Goal: Information Seeking & Learning: Find specific page/section

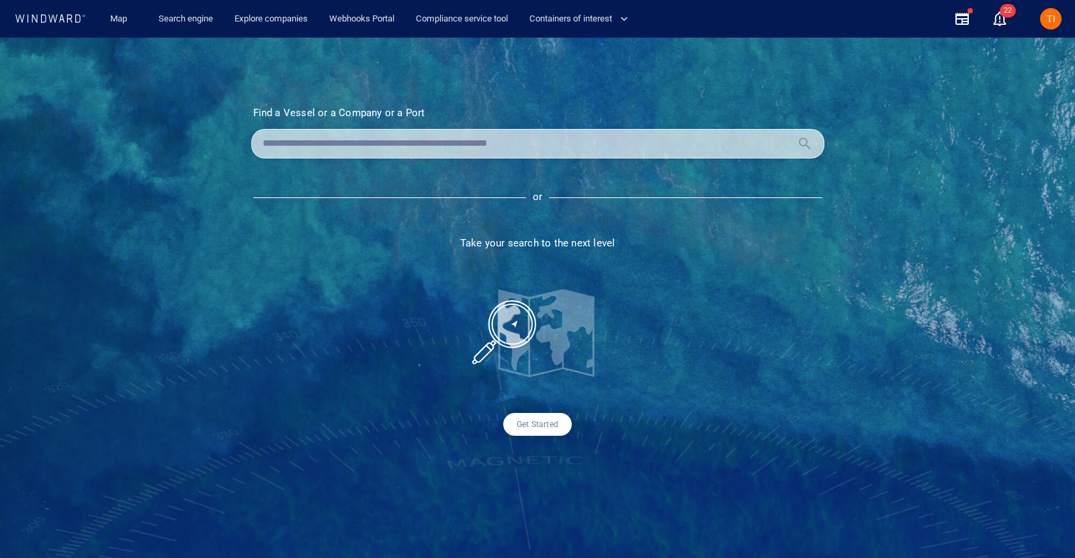
click at [1045, 23] on div "TI" at bounding box center [1050, 18] width 21 height 21
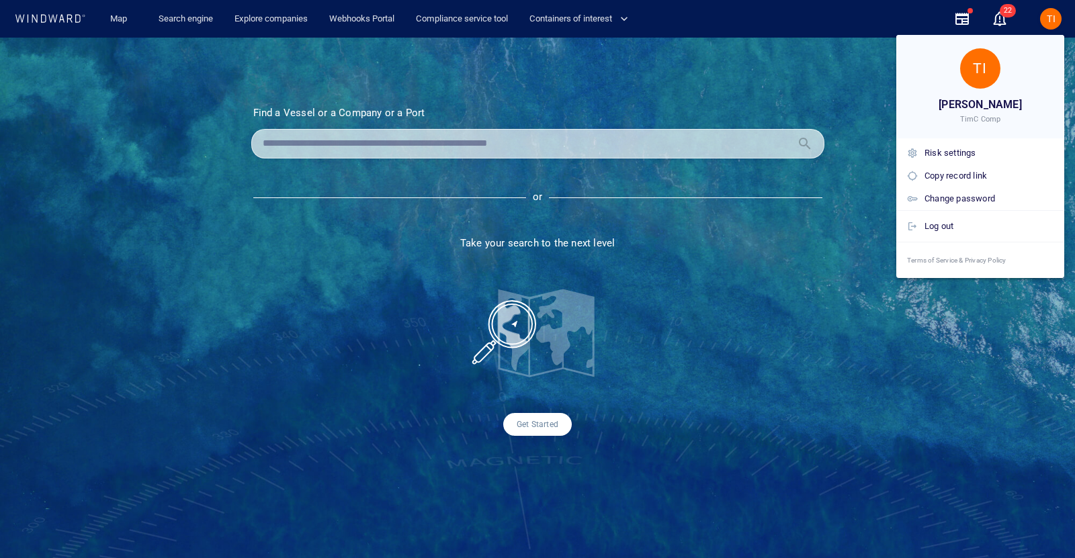
click at [235, 21] on div at bounding box center [537, 279] width 1075 height 558
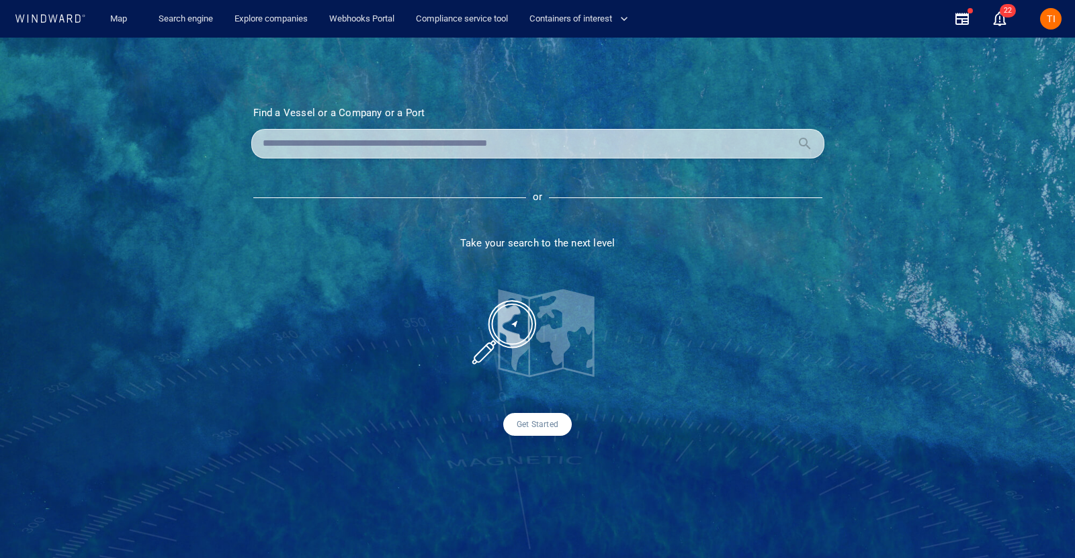
click at [200, 21] on div "TI [PERSON_NAME] TimC Comp Risk settings Copy record link Change password Log o…" at bounding box center [537, 279] width 1075 height 558
click at [183, 21] on link "Search engine" at bounding box center [185, 19] width 65 height 24
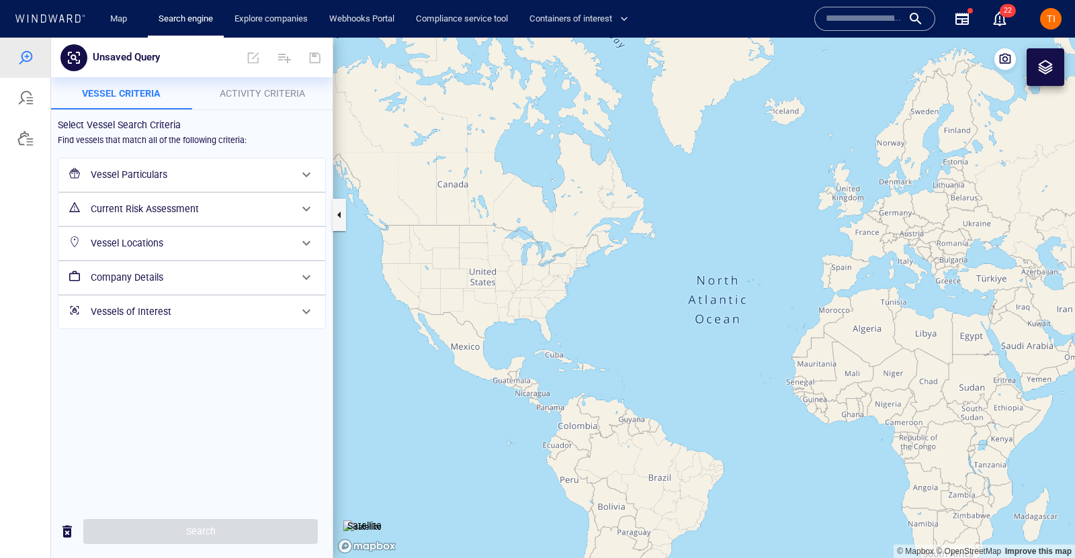
drag, startPoint x: 167, startPoint y: 171, endPoint x: 167, endPoint y: 232, distance: 61.1
click at [167, 171] on h6 "Vessel Particulars" at bounding box center [191, 175] width 200 height 17
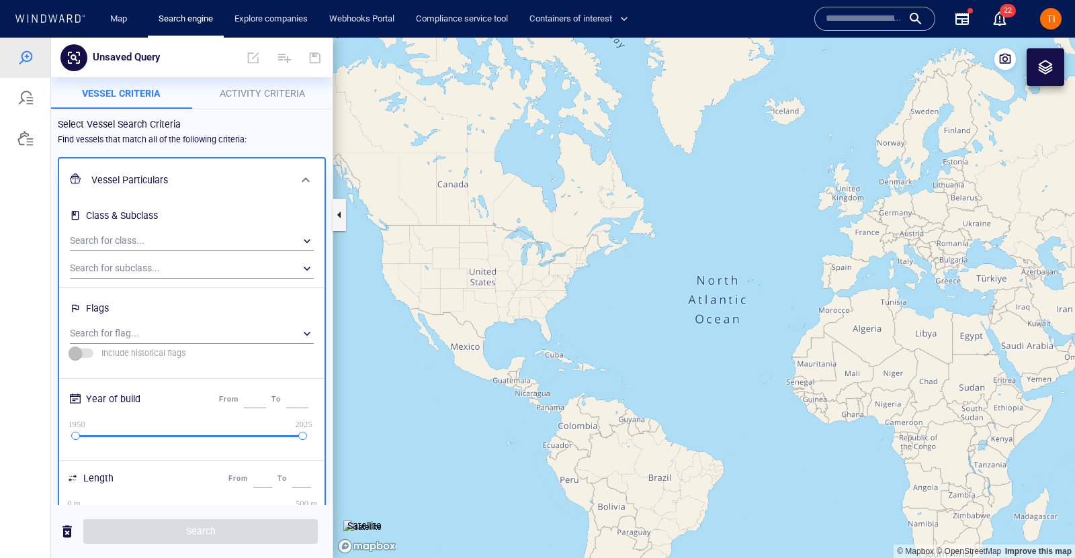
click at [145, 241] on div "​" at bounding box center [192, 241] width 244 height 20
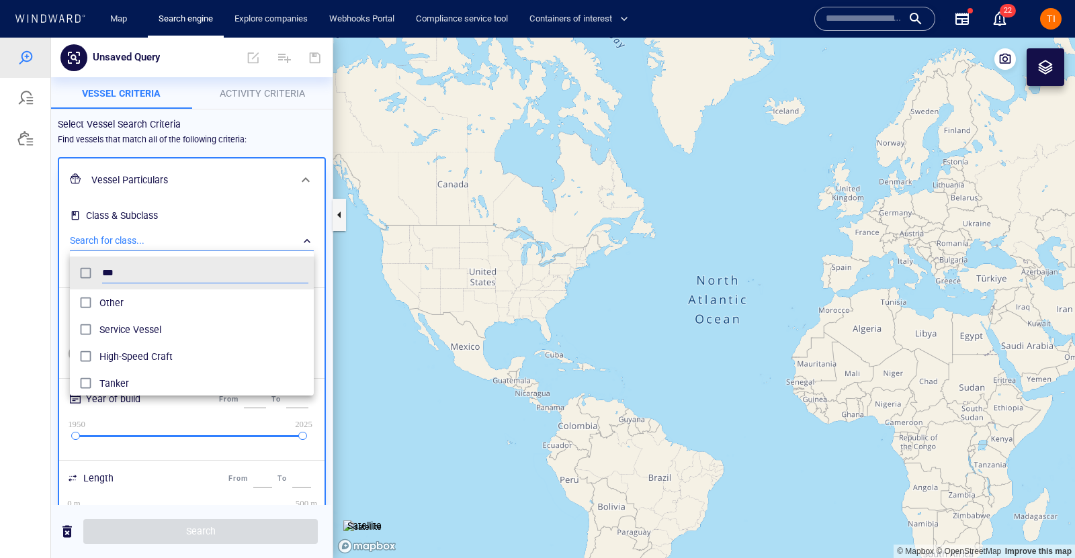
scroll to position [134, 244]
type input "******"
click at [124, 306] on span "Tanker" at bounding box center [203, 303] width 209 height 16
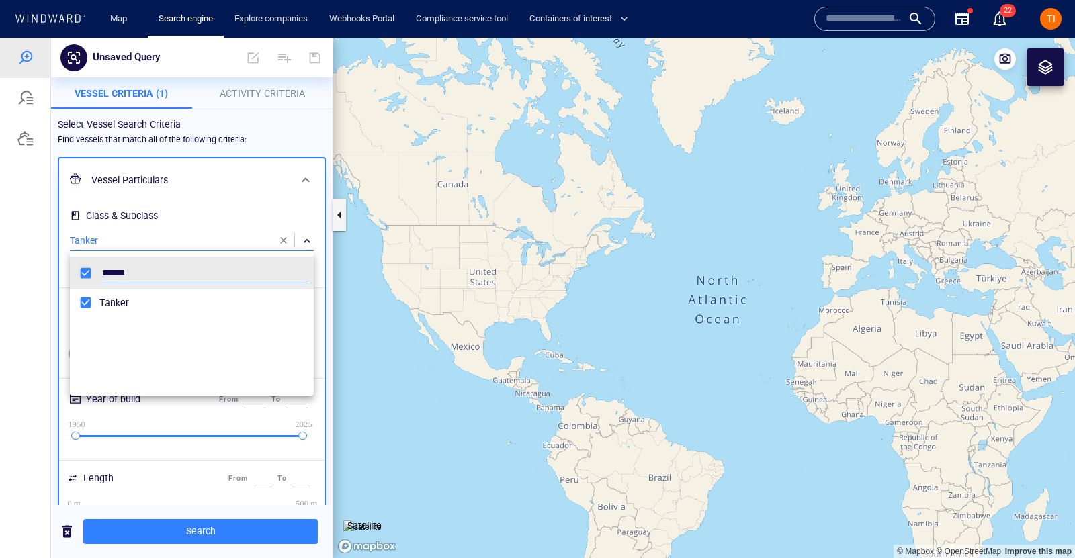
click at [129, 170] on div at bounding box center [537, 298] width 1075 height 521
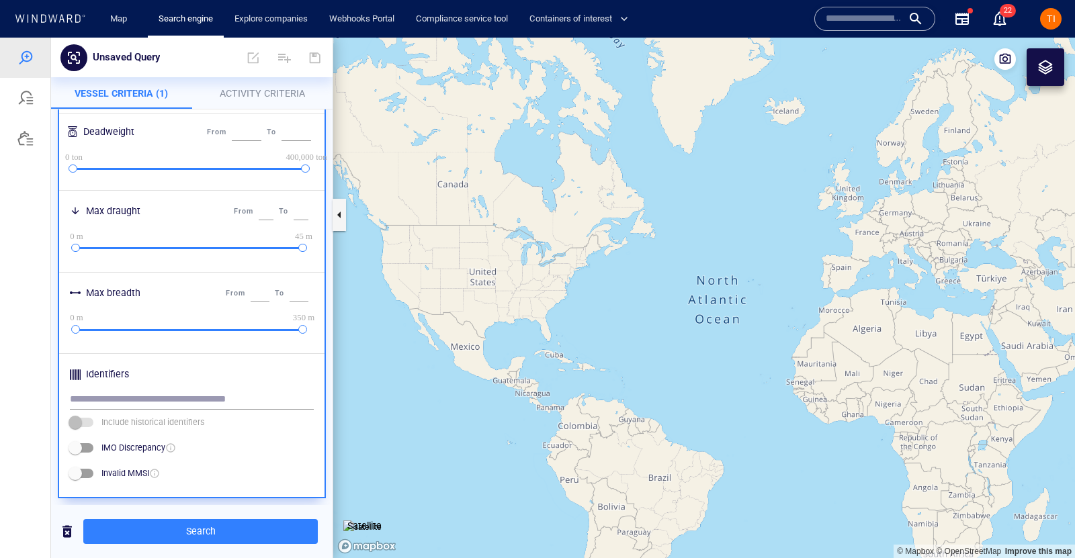
scroll to position [569, 0]
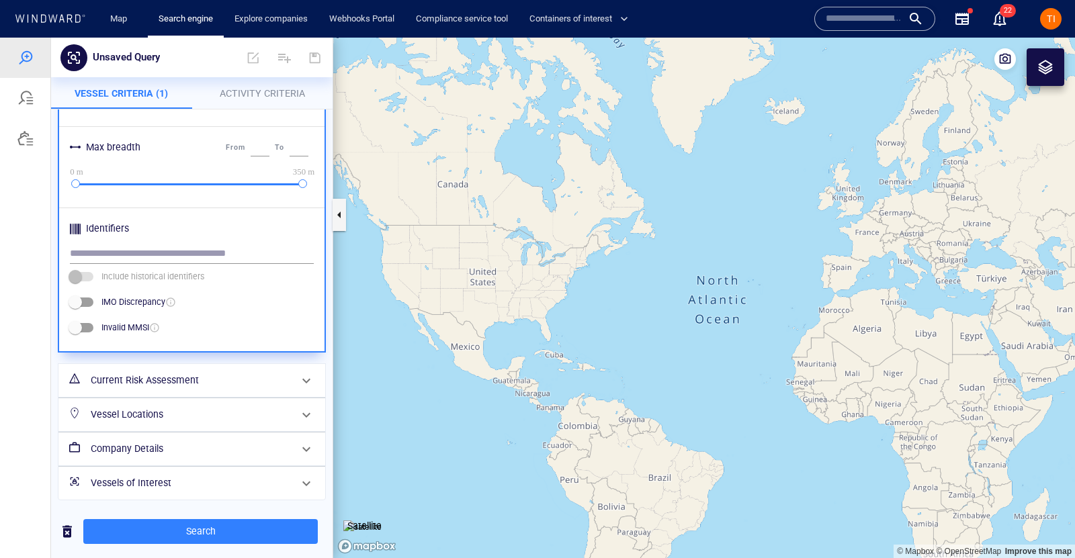
click at [179, 376] on h6 "Current Risk Assessment" at bounding box center [191, 380] width 200 height 17
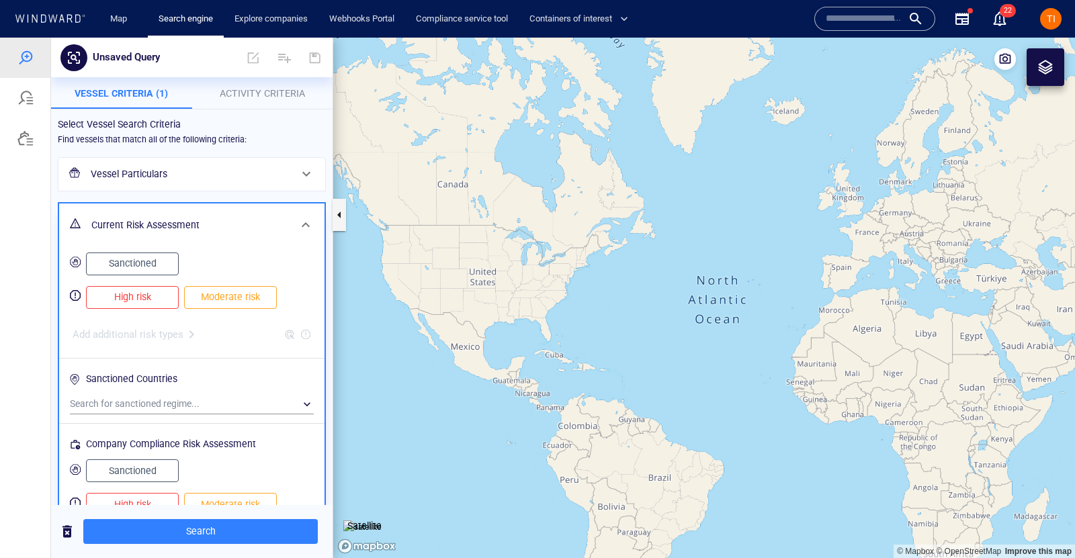
drag, startPoint x: 146, startPoint y: 300, endPoint x: 206, endPoint y: 298, distance: 60.5
click at [146, 300] on span "High risk" at bounding box center [132, 297] width 64 height 17
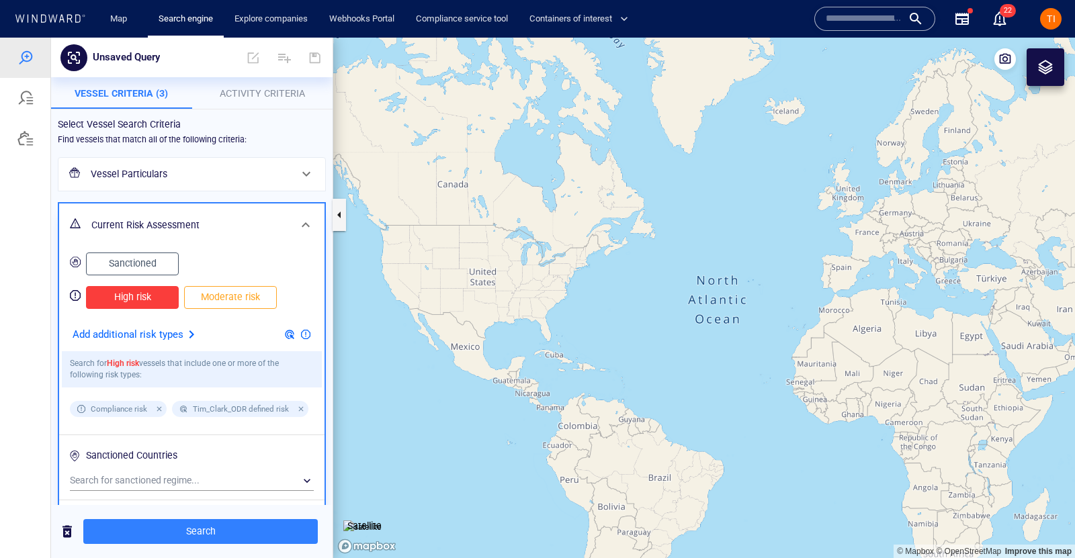
scroll to position [66, 0]
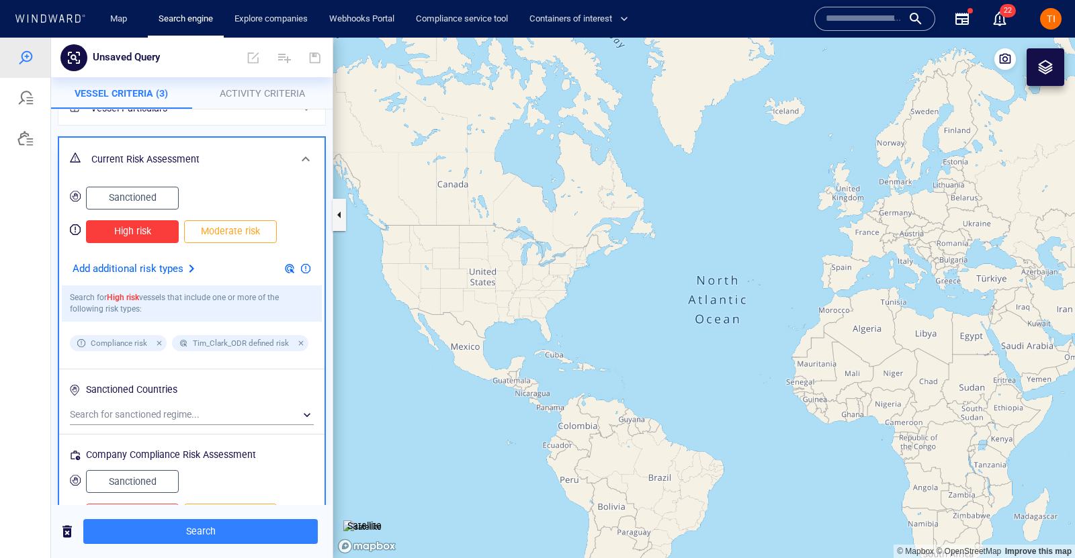
click at [140, 238] on span "High risk" at bounding box center [132, 231] width 64 height 17
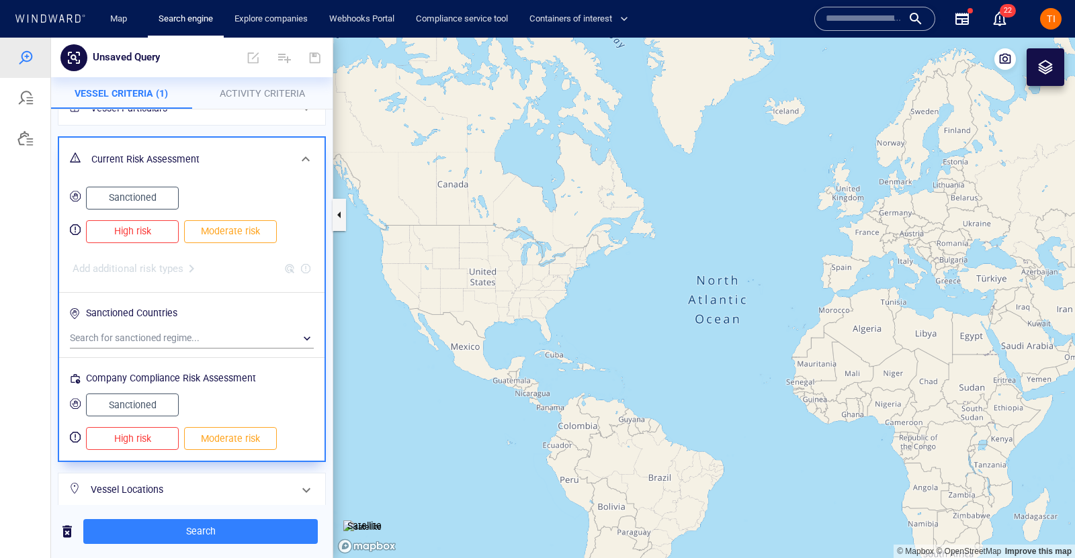
click at [136, 181] on div "Sanctioned" at bounding box center [192, 198] width 260 height 39
click at [136, 196] on span "Sanctioned" at bounding box center [132, 197] width 64 height 17
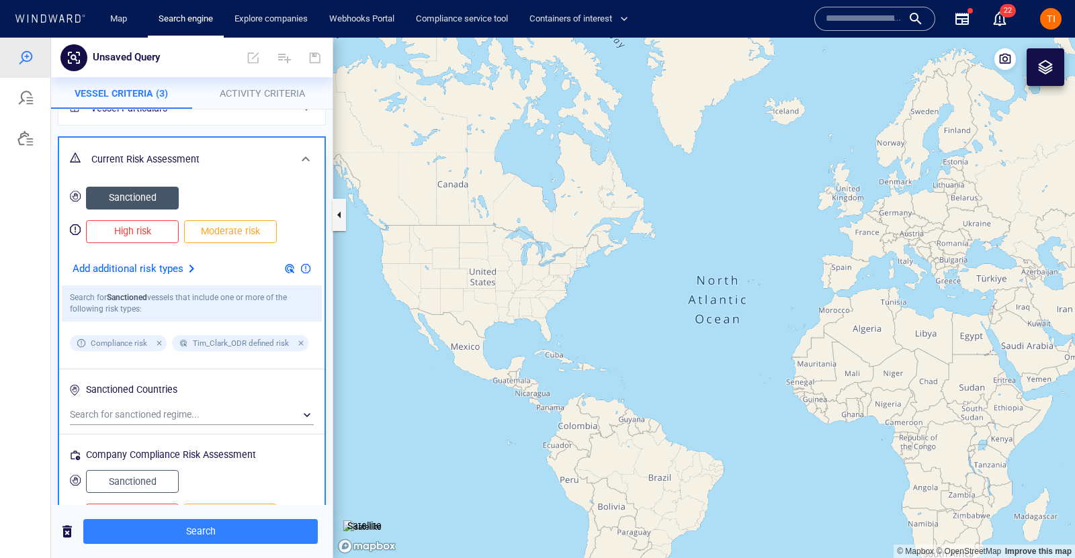
scroll to position [217, 0]
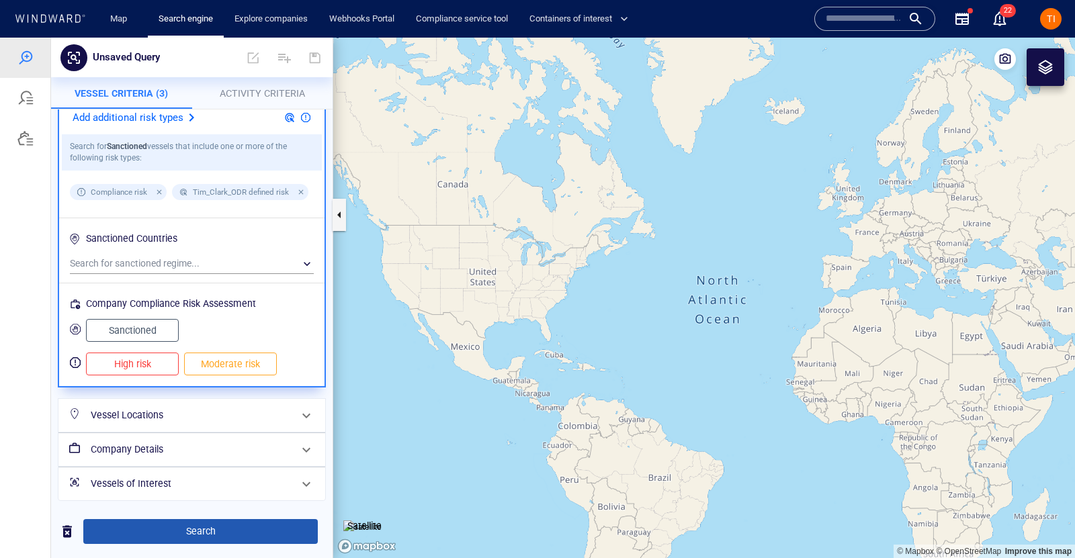
click at [204, 529] on span "Search" at bounding box center [200, 531] width 213 height 17
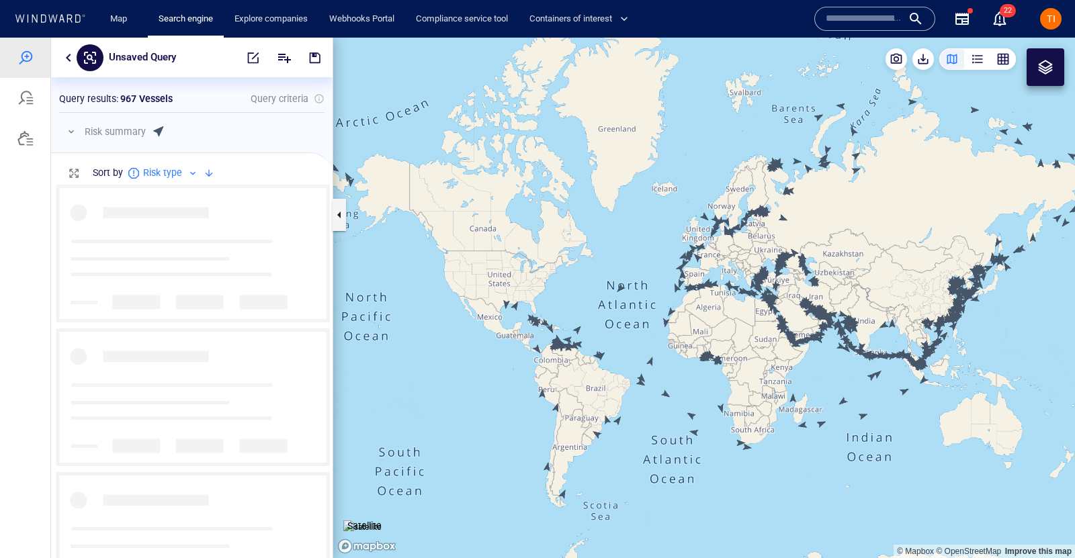
scroll to position [374, 281]
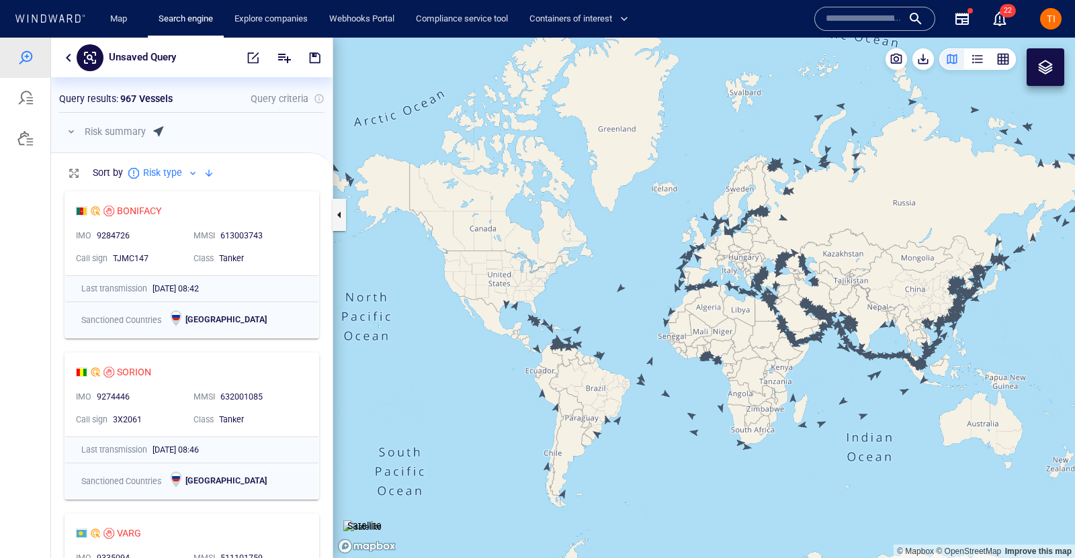
click at [64, 61] on button "button" at bounding box center [68, 58] width 16 height 16
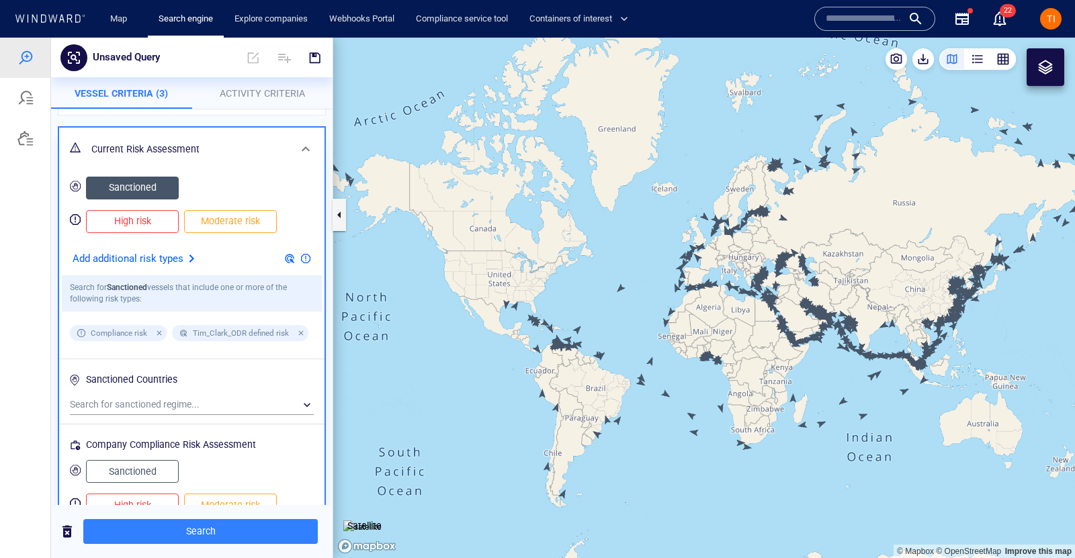
scroll to position [5, 0]
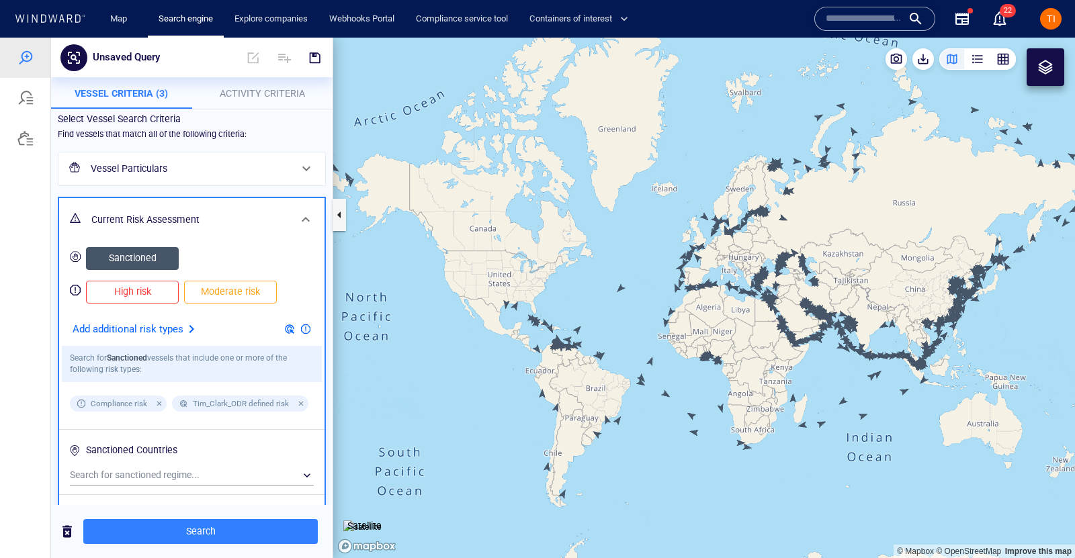
click at [264, 91] on span "Activity Criteria" at bounding box center [262, 93] width 85 height 11
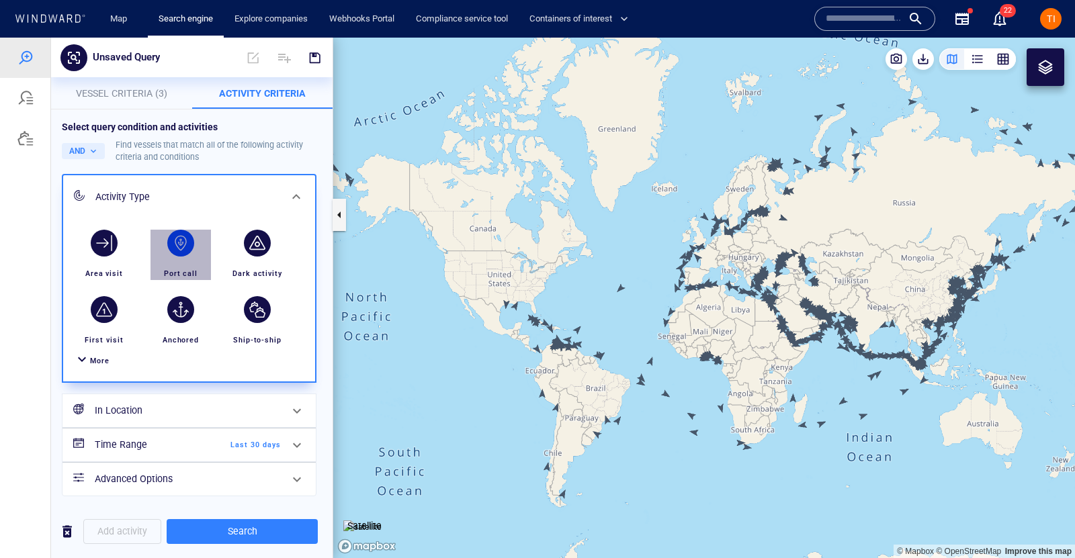
click at [169, 235] on div "button" at bounding box center [181, 243] width 38 height 38
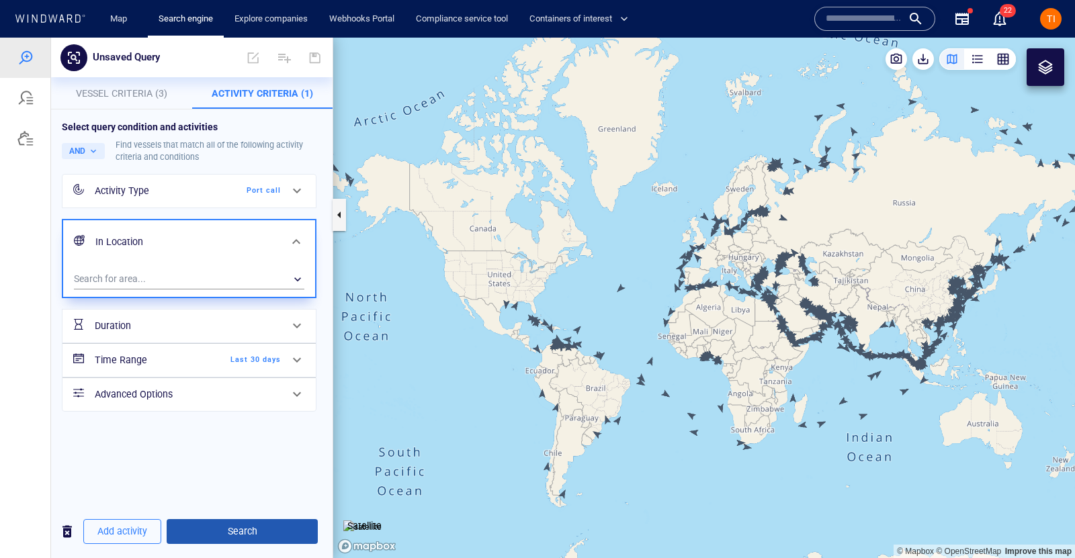
click at [246, 539] on span "Search" at bounding box center [242, 531] width 130 height 17
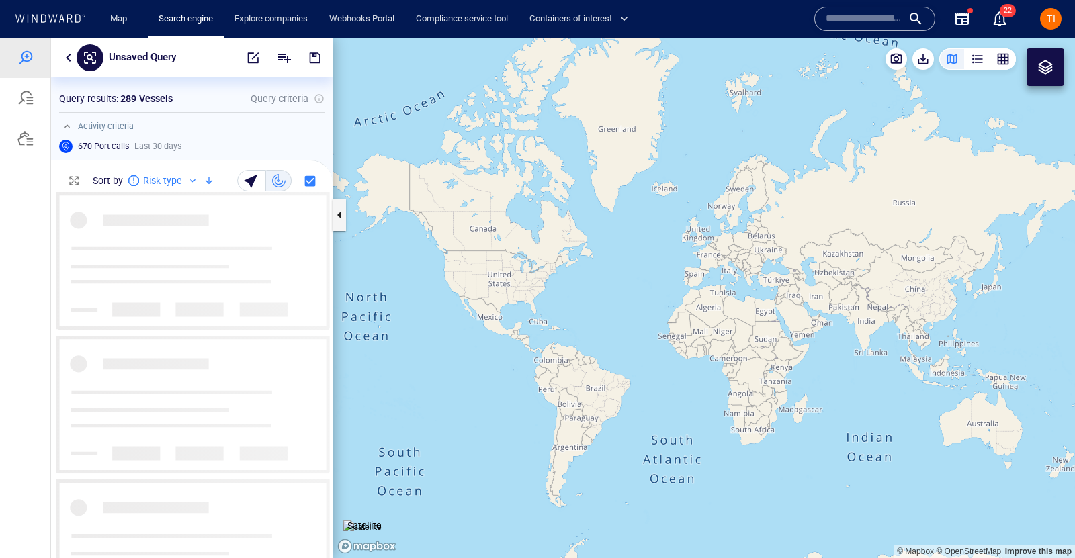
scroll to position [365, 281]
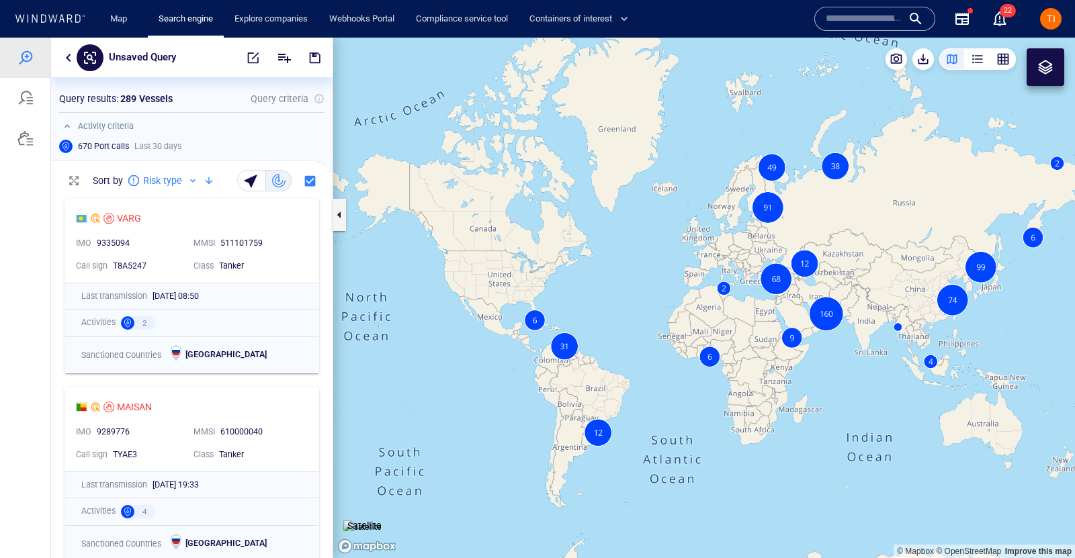
click at [61, 58] on button "button" at bounding box center [68, 58] width 16 height 16
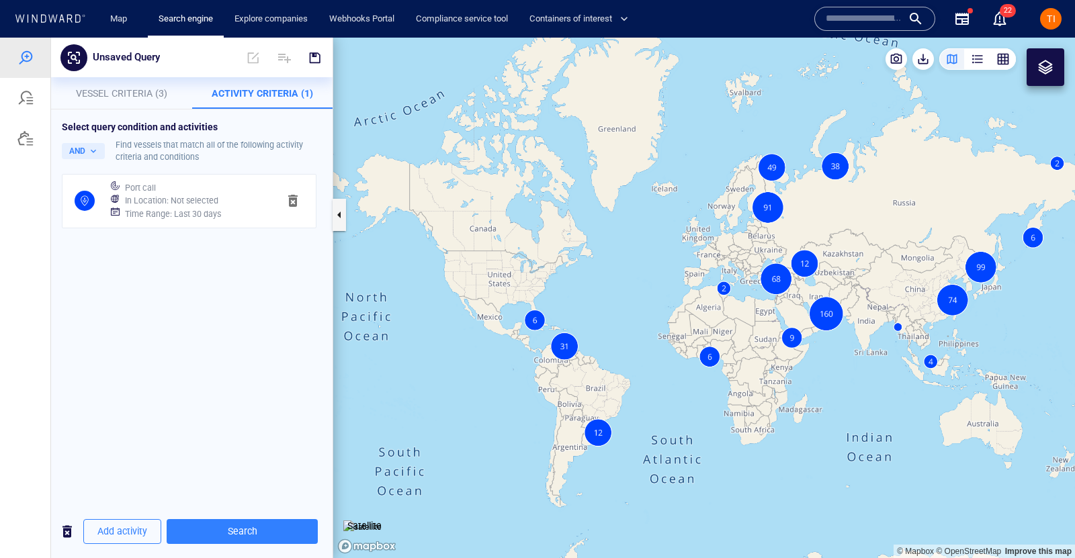
click at [295, 198] on span "button" at bounding box center [293, 201] width 16 height 16
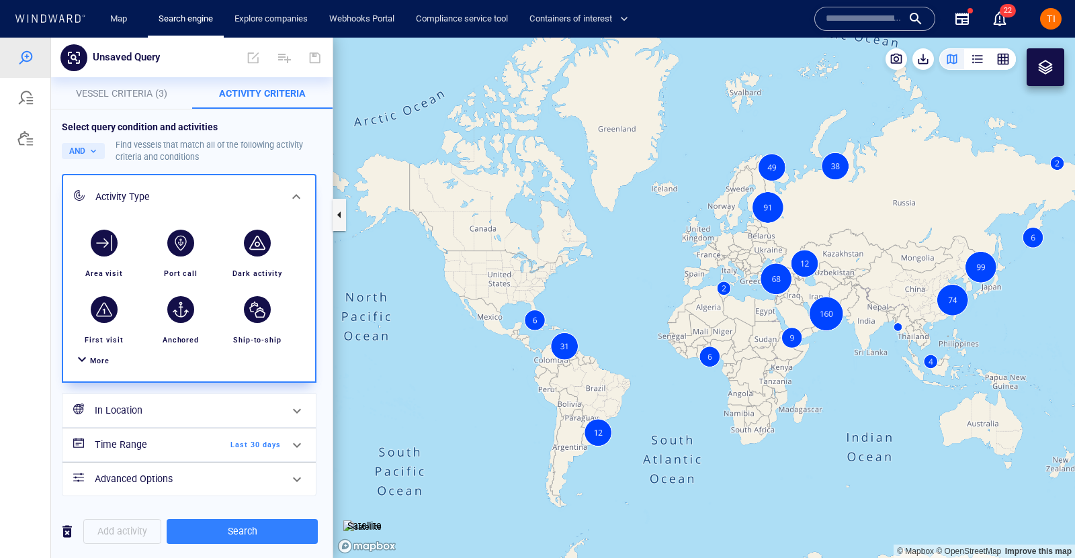
click at [71, 532] on span "button" at bounding box center [67, 531] width 16 height 17
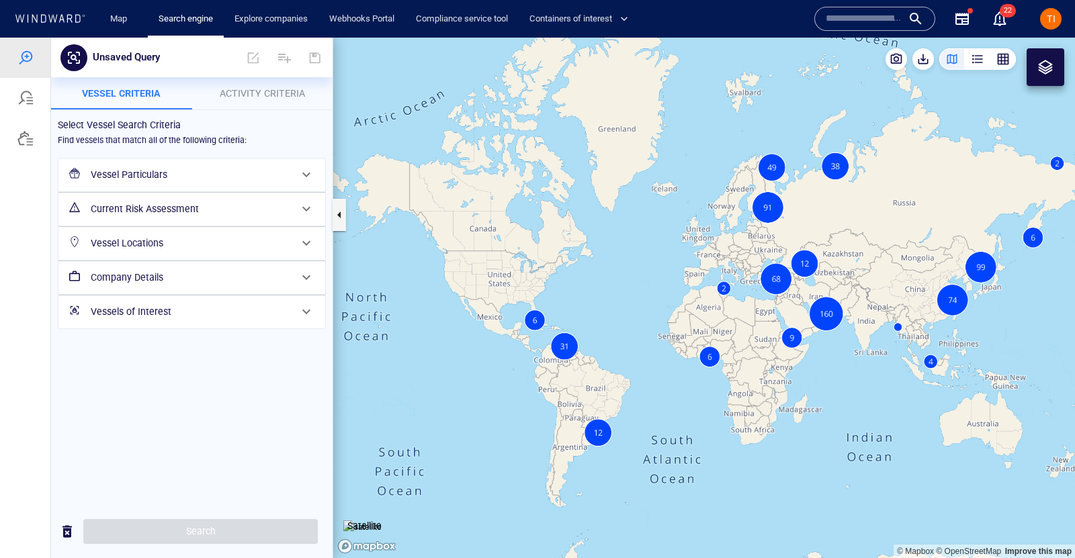
click at [130, 191] on div "Current Risk Assessment" at bounding box center [192, 208] width 268 height 34
click at [122, 177] on h6 "Vessel Particulars" at bounding box center [191, 174] width 200 height 17
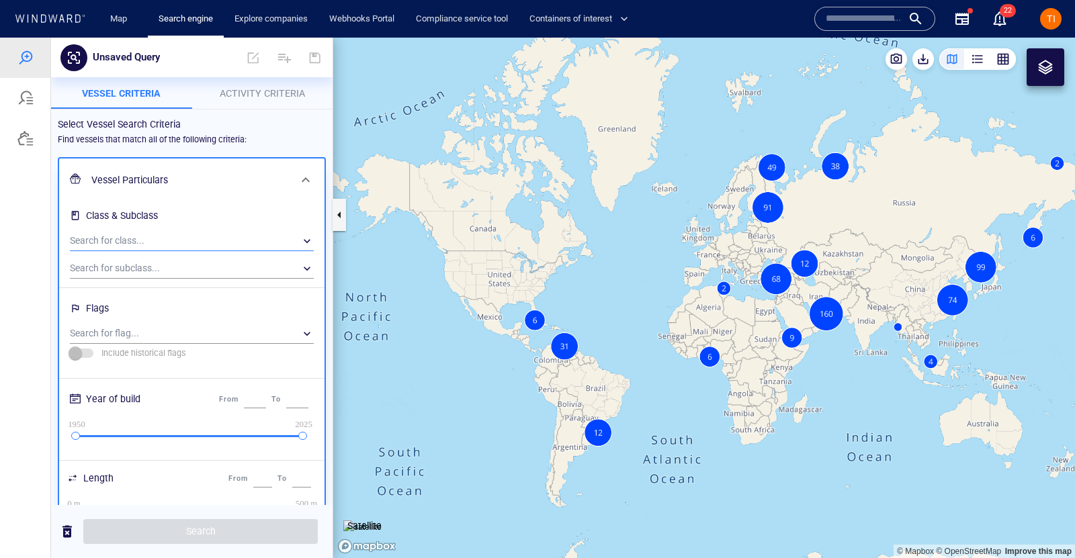
click at [135, 241] on div "​" at bounding box center [192, 241] width 244 height 20
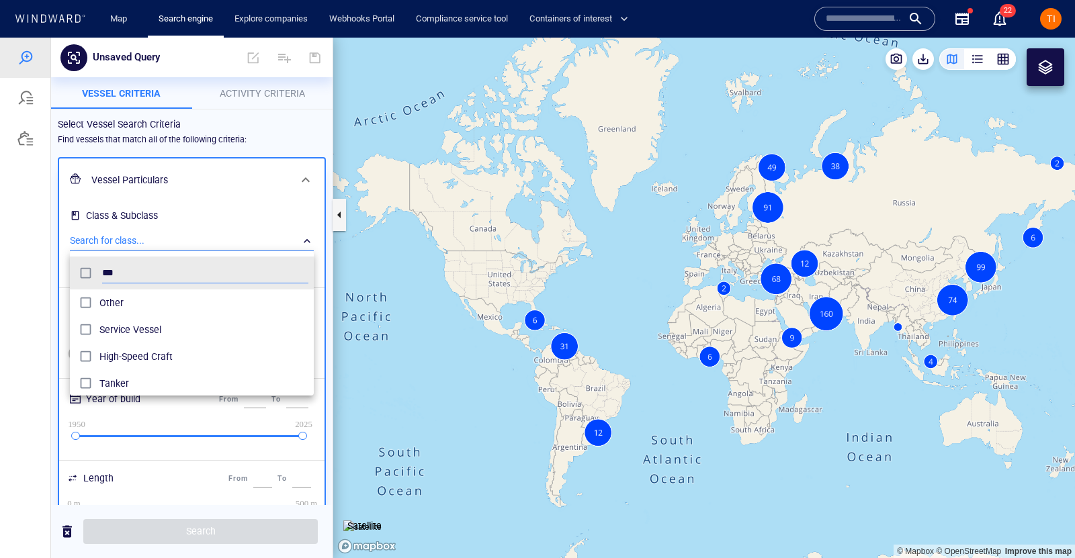
scroll to position [134, 244]
type input "******"
click at [111, 299] on span "Tanker" at bounding box center [203, 303] width 209 height 16
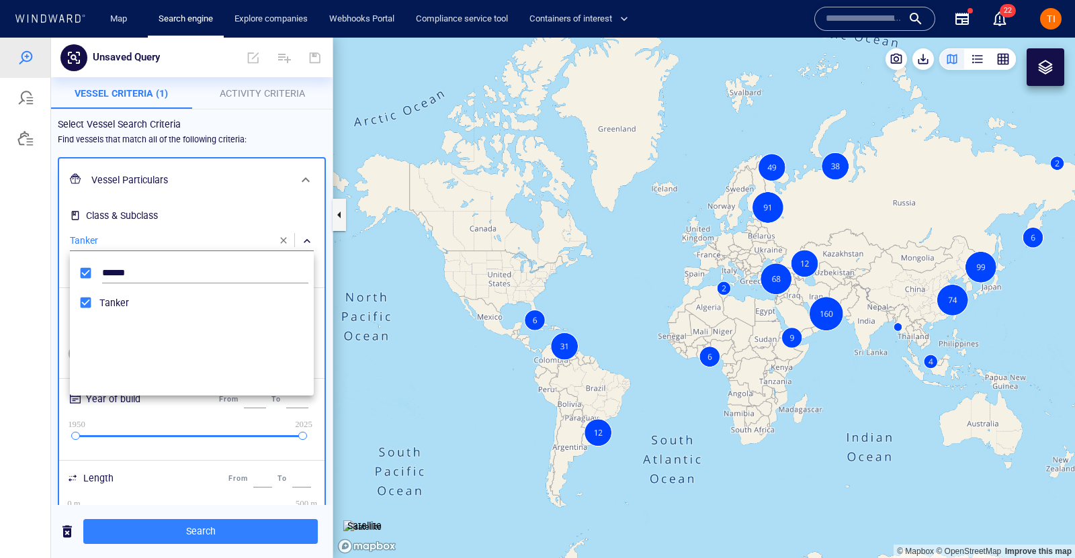
click at [122, 183] on div at bounding box center [537, 298] width 1075 height 521
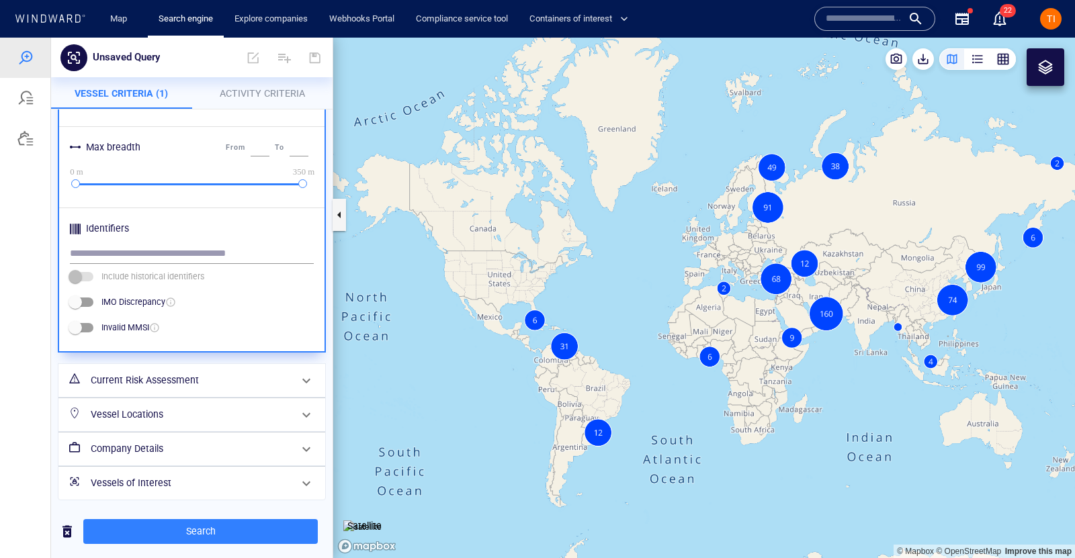
click at [136, 367] on div "Current Risk Assessment" at bounding box center [190, 381] width 210 height 28
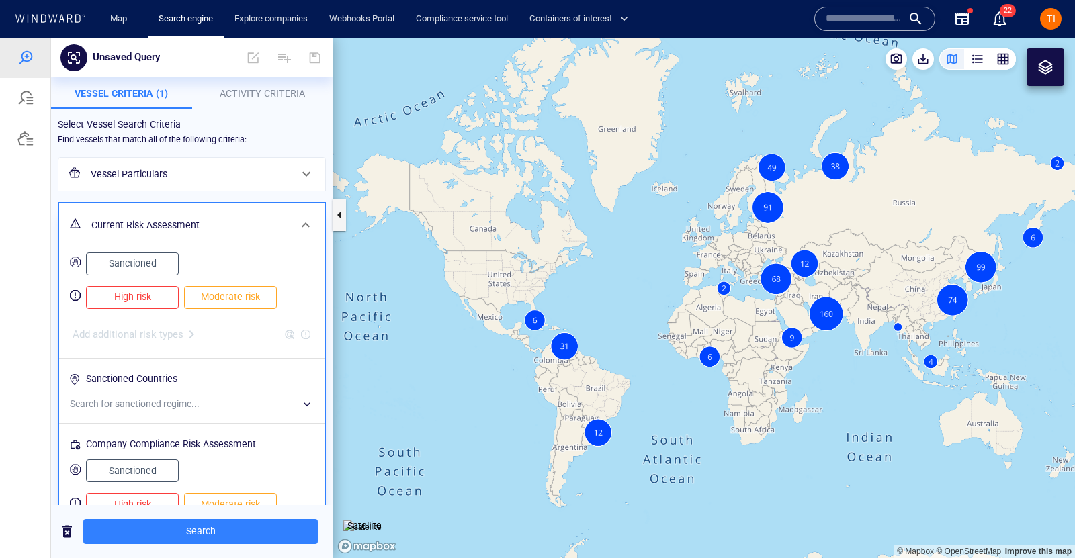
drag, startPoint x: 130, startPoint y: 260, endPoint x: 141, endPoint y: 296, distance: 37.4
click at [130, 259] on span "Sanctioned" at bounding box center [132, 263] width 64 height 17
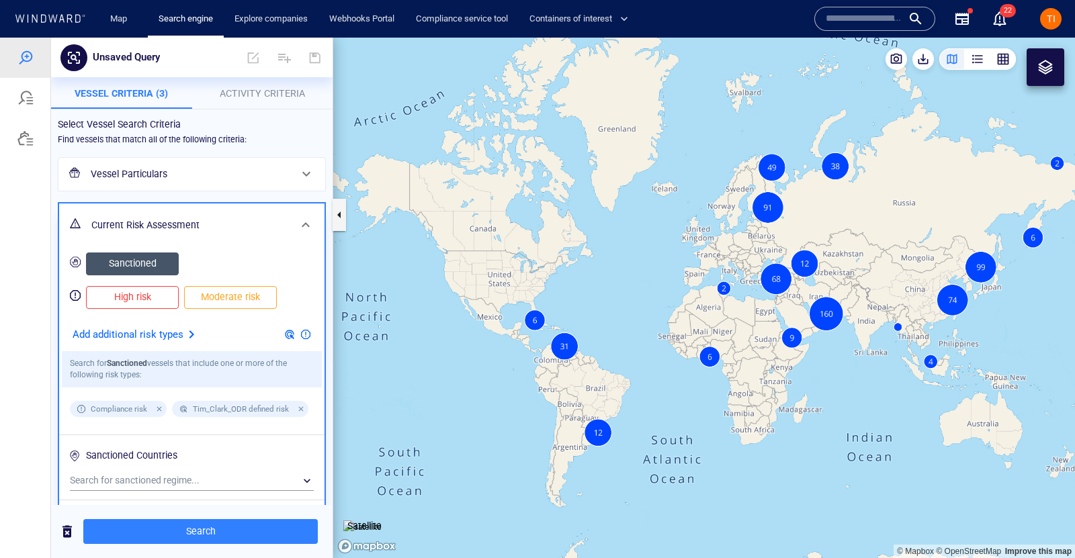
scroll to position [146, 0]
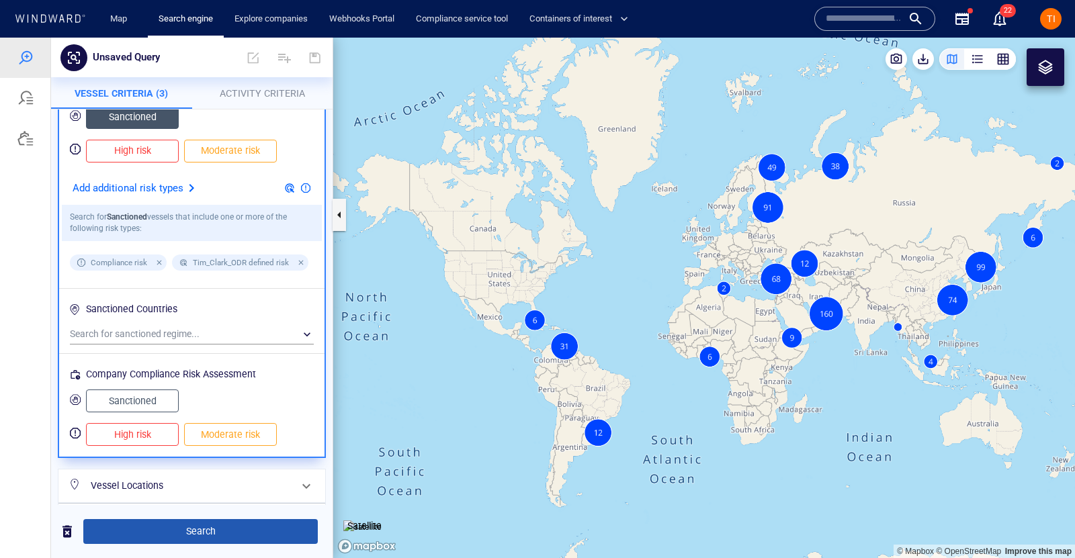
click at [210, 534] on span "Search" at bounding box center [200, 531] width 213 height 17
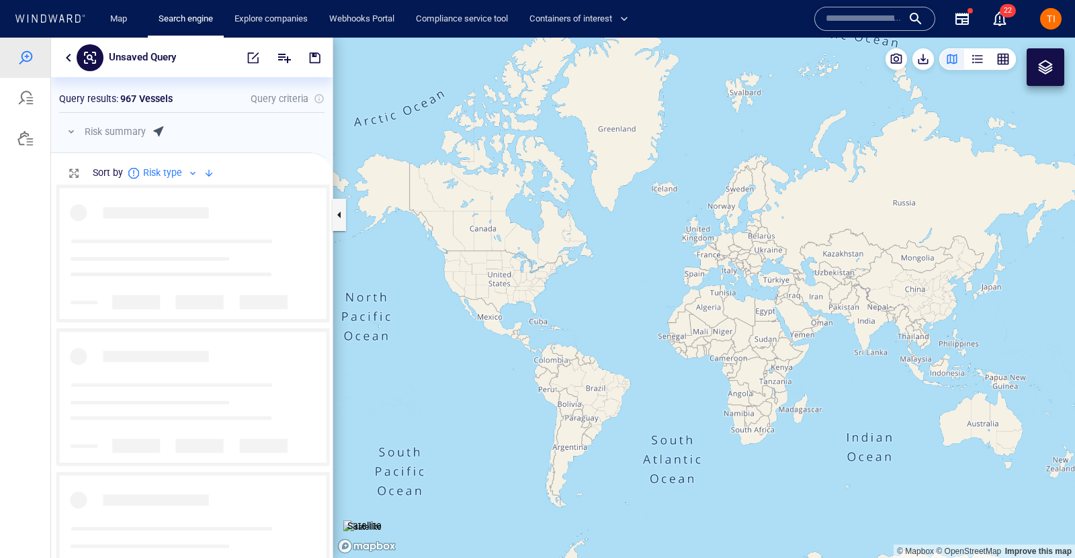
scroll to position [374, 281]
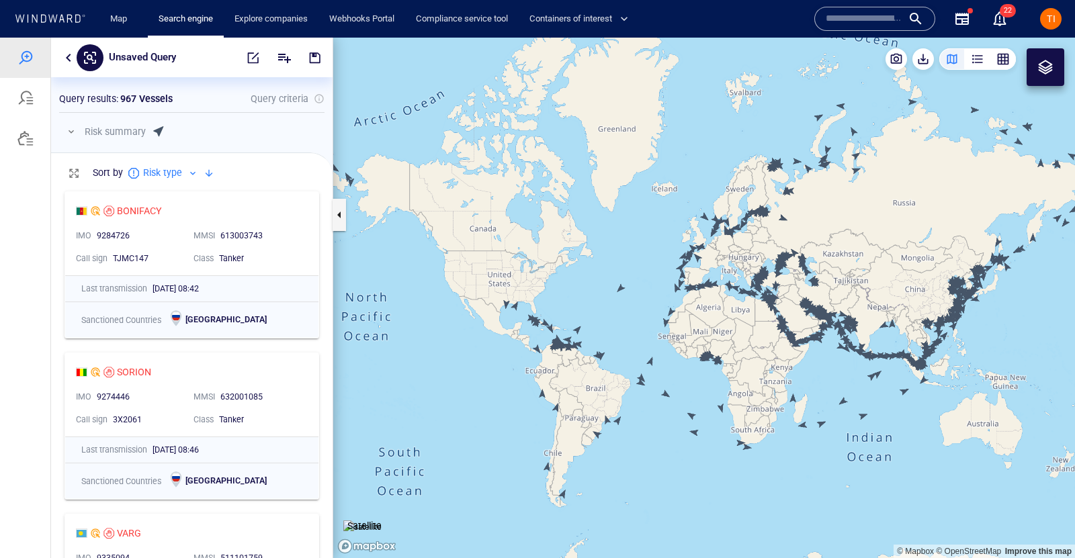
click at [1040, 12] on span "TI" at bounding box center [1050, 18] width 21 height 21
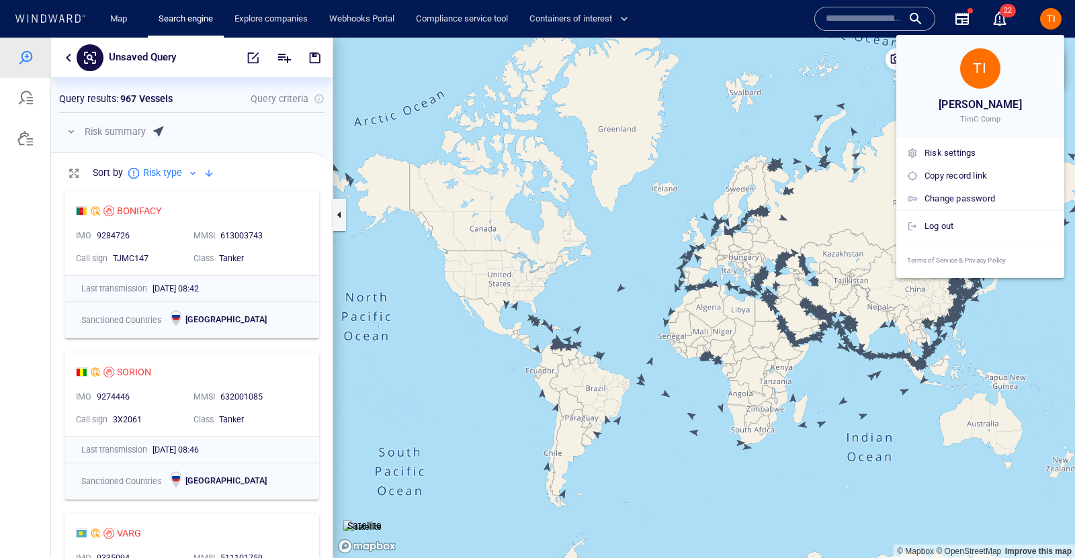
click at [1042, 12] on div at bounding box center [537, 279] width 1075 height 558
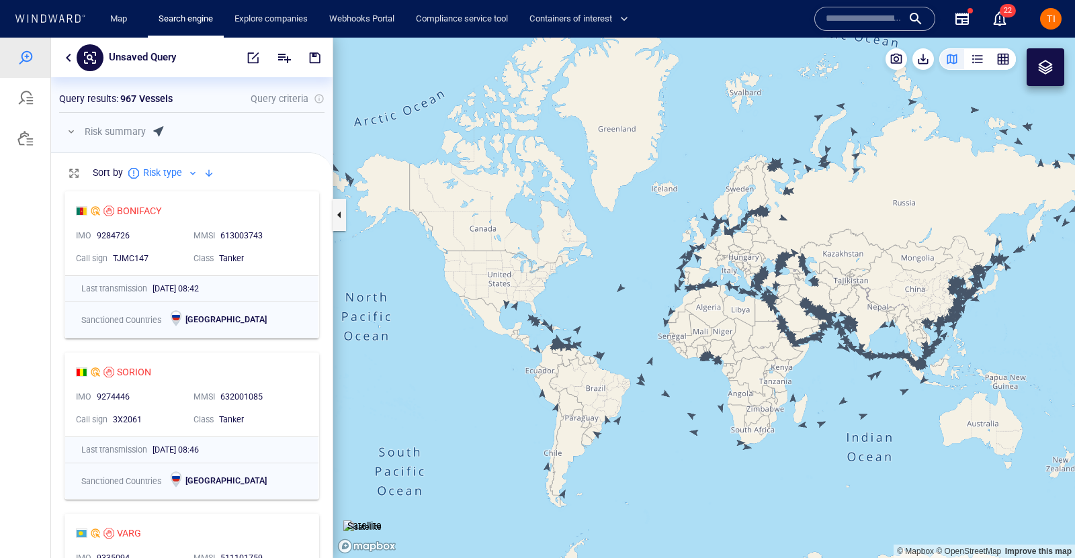
click at [1047, 28] on div "TI" at bounding box center [1050, 18] width 21 height 21
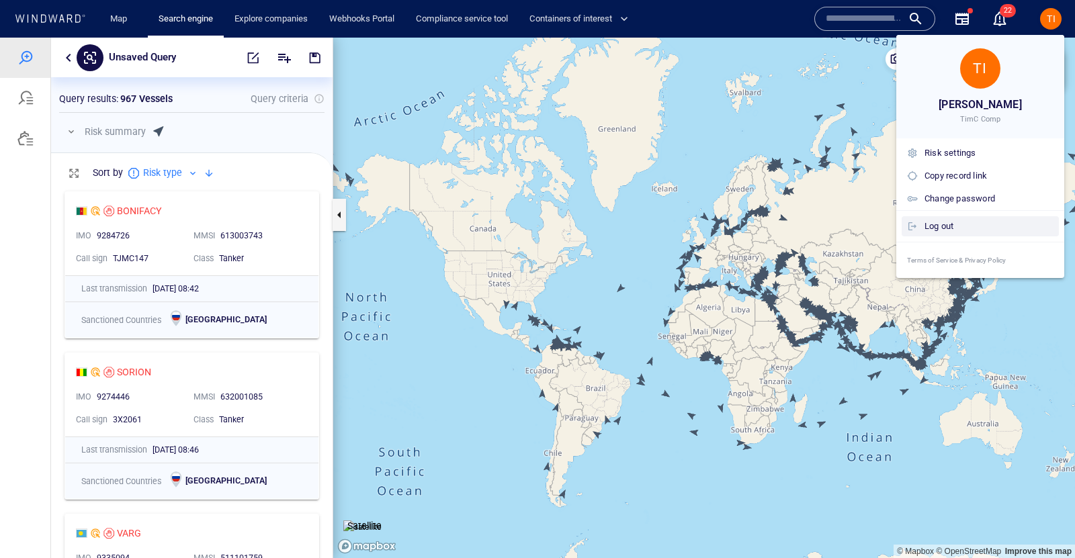
click at [952, 219] on div "Log out" at bounding box center [988, 226] width 129 height 15
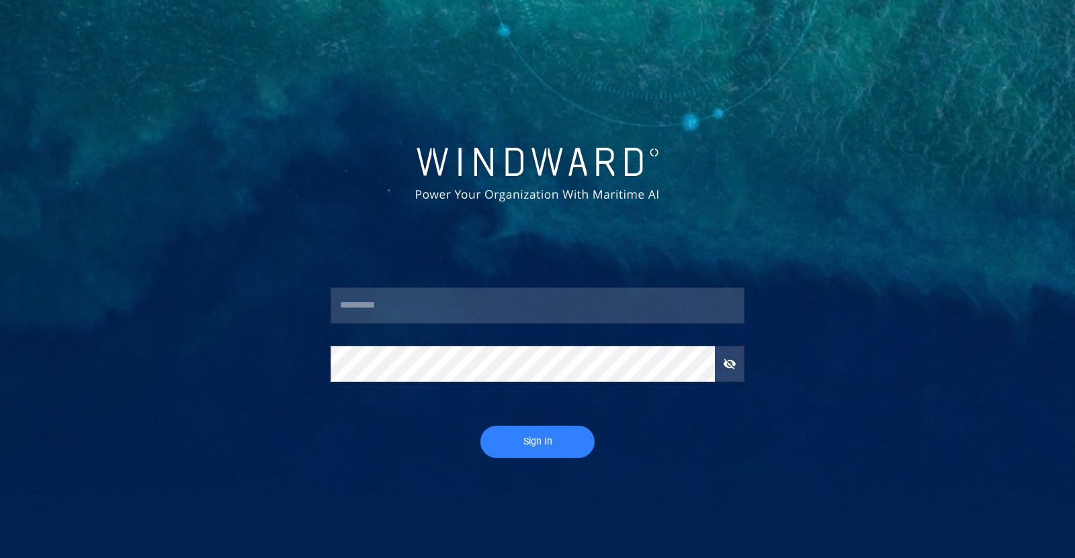
type input "********"
